Goal: Information Seeking & Learning: Find specific fact

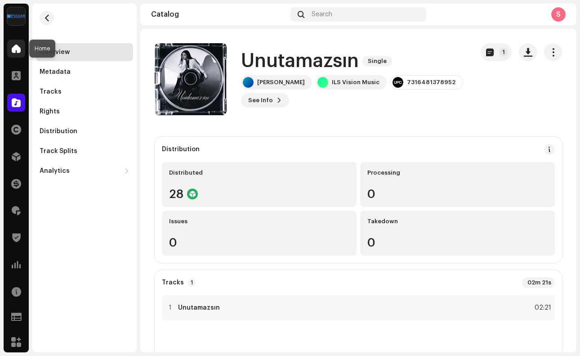
click at [18, 52] on span at bounding box center [16, 48] width 9 height 7
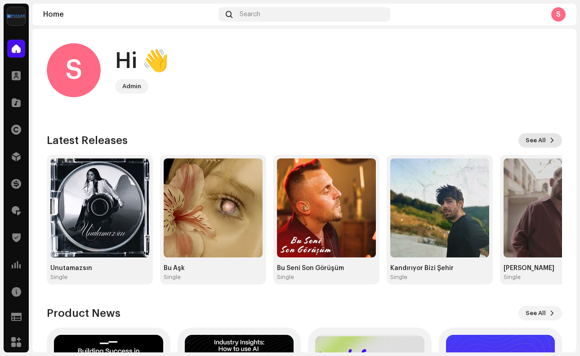
click at [533, 138] on span "See All" at bounding box center [535, 140] width 20 height 18
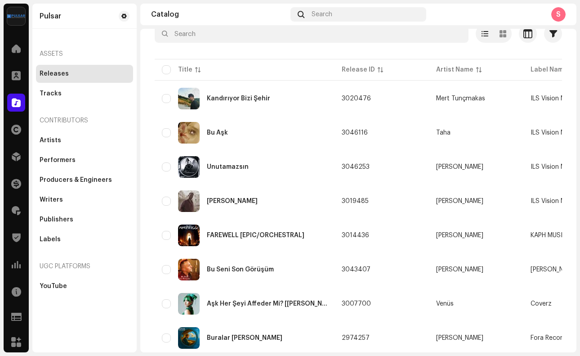
scroll to position [46, 0]
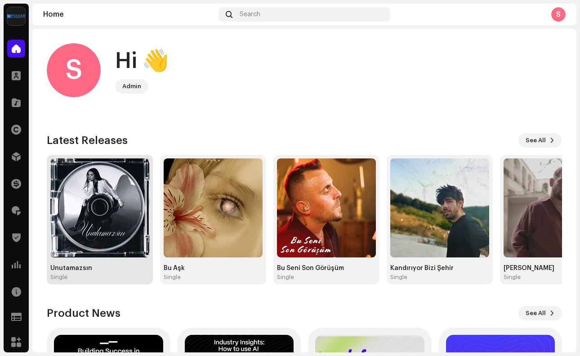
click at [97, 283] on div "Unutamazsın Single" at bounding box center [100, 219] width 106 height 129
click at [110, 233] on img at bounding box center [99, 207] width 99 height 99
click at [62, 271] on div "Unutamazsın Single" at bounding box center [99, 272] width 99 height 16
click at [108, 209] on img at bounding box center [99, 207] width 99 height 99
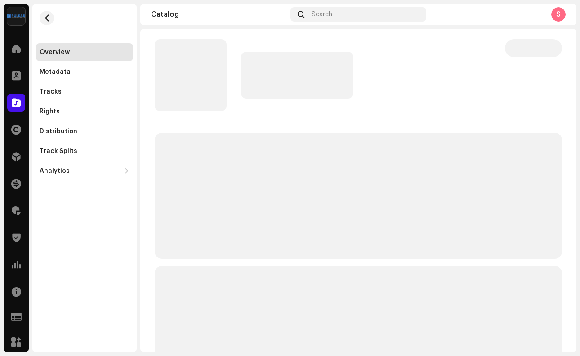
scroll to position [5, 0]
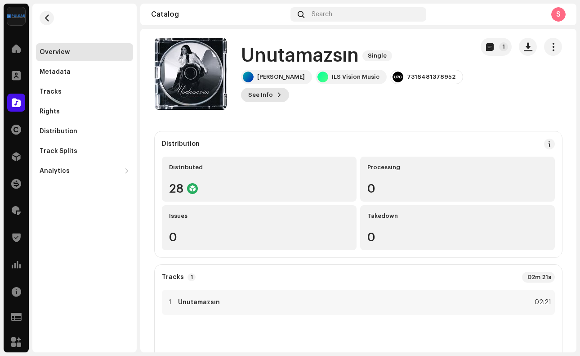
click at [277, 93] on span at bounding box center [278, 94] width 5 height 7
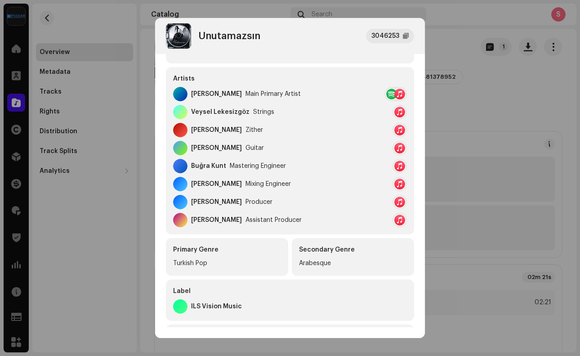
scroll to position [60, 0]
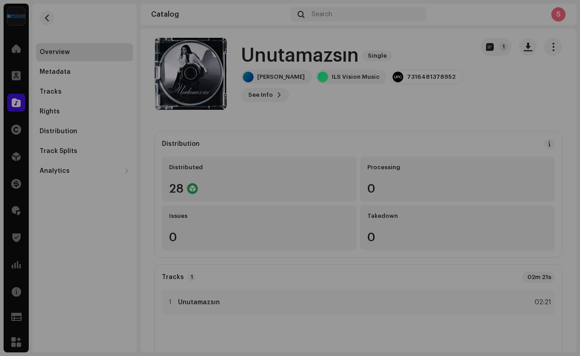
click at [477, 101] on div "Unutamazsın 3046253 Metadata Distribution Metadata Language Turkish Release Tit…" at bounding box center [290, 178] width 580 height 356
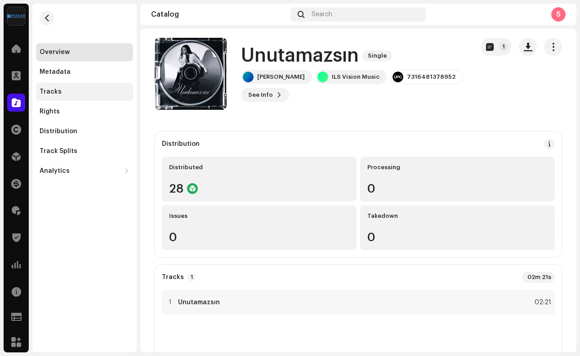
click at [72, 89] on div "Tracks" at bounding box center [85, 91] width 90 height 7
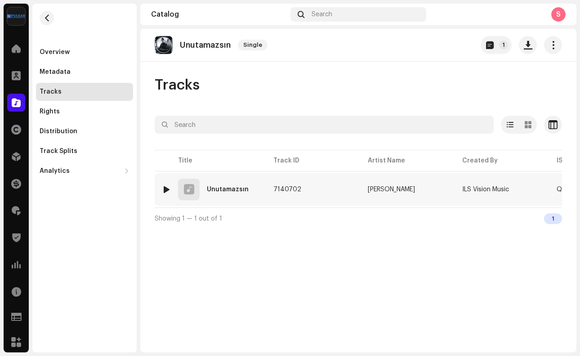
click at [251, 191] on div "1 Unutamazsın" at bounding box center [210, 189] width 97 height 22
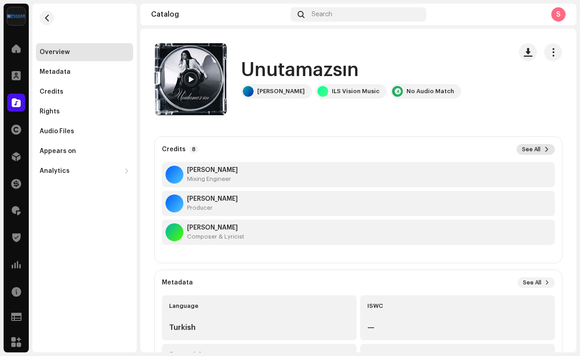
click at [522, 150] on span "See All" at bounding box center [531, 149] width 18 height 7
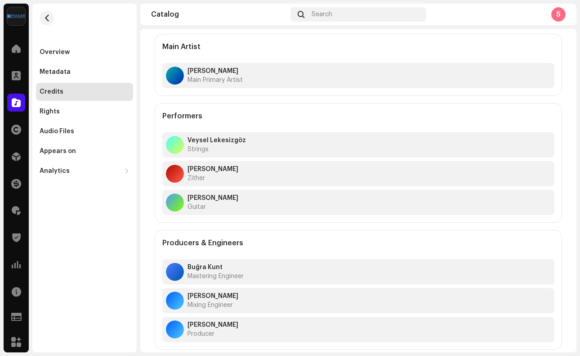
scroll to position [61, 0]
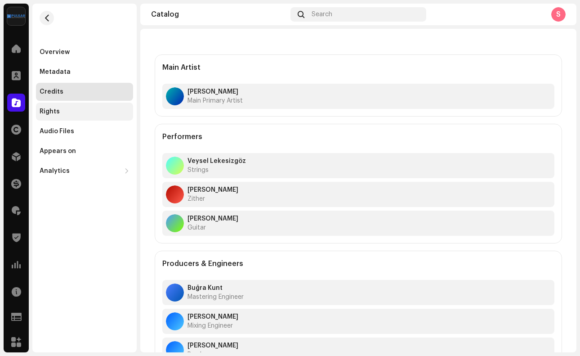
click at [68, 113] on div "Rights" at bounding box center [85, 111] width 90 height 7
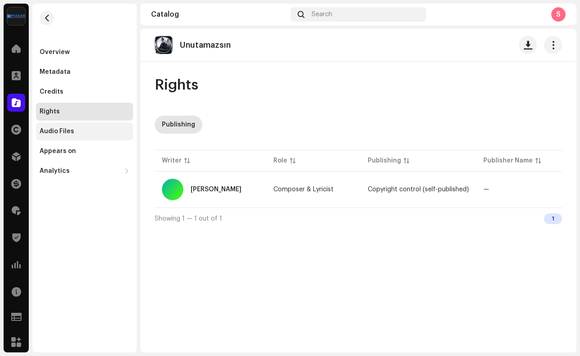
click at [69, 129] on div "Audio Files" at bounding box center [57, 131] width 35 height 7
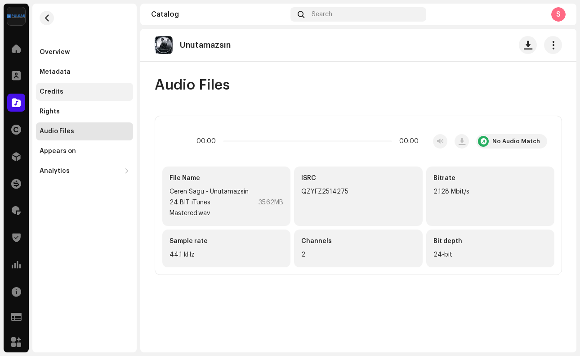
click at [73, 84] on div "Credits" at bounding box center [84, 92] width 97 height 18
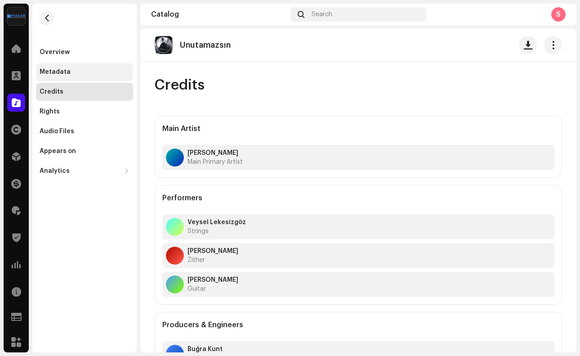
click at [77, 70] on div "Metadata" at bounding box center [85, 71] width 90 height 7
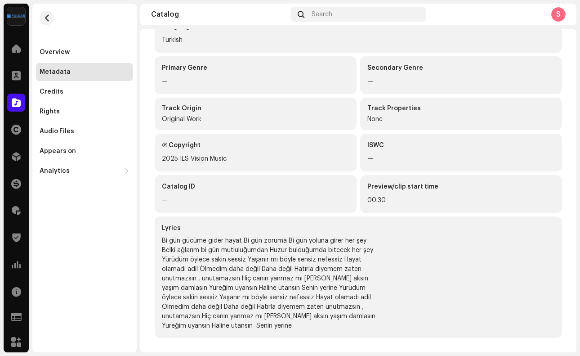
scroll to position [183, 0]
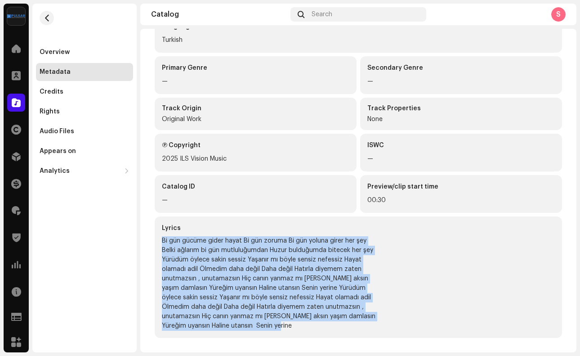
drag, startPoint x: 161, startPoint y: 235, endPoint x: 322, endPoint y: 330, distance: 186.8
click at [322, 330] on div "Lyrics Bi gün gücüme gider hayat Bi gün zoruma Bi gün yoluna girer her şey Belk…" at bounding box center [358, 276] width 407 height 121
copy div "Bi gün gücüme gider hayat Bi gün zoruma Bi gün yoluna girer her şey Belki ağlar…"
